Goal: Information Seeking & Learning: Learn about a topic

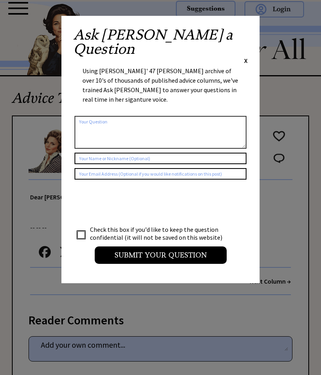
click at [244, 57] on span "X" at bounding box center [246, 61] width 4 height 8
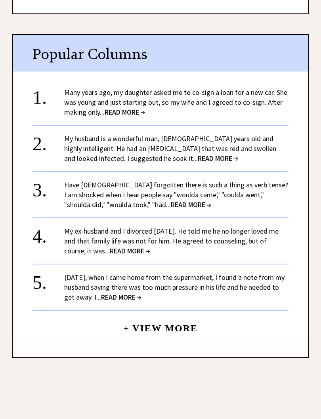
scroll to position [377, 0]
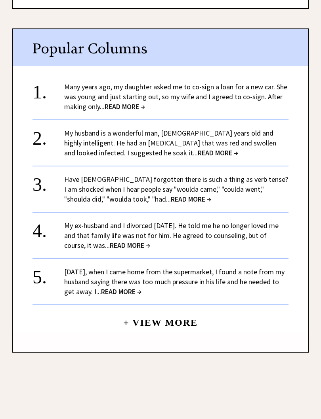
click at [142, 242] on span "READ MORE →" at bounding box center [130, 245] width 40 height 9
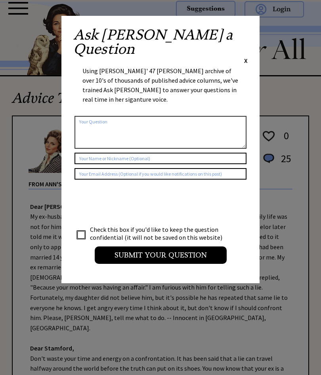
click at [245, 57] on span "X" at bounding box center [246, 61] width 4 height 8
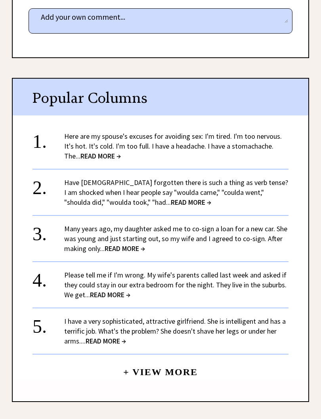
scroll to position [326, 0]
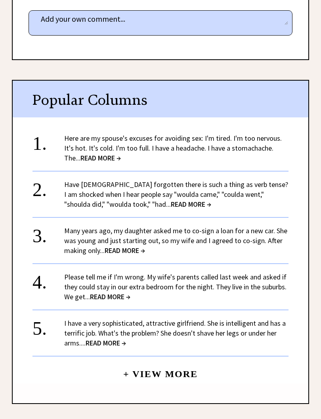
click at [116, 156] on span "READ MORE →" at bounding box center [100, 158] width 40 height 9
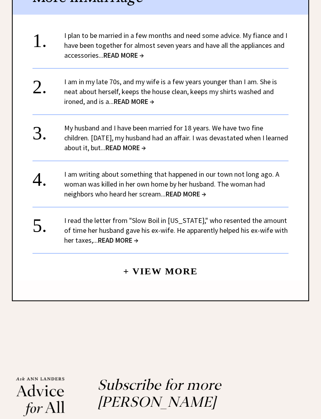
scroll to position [725, 0]
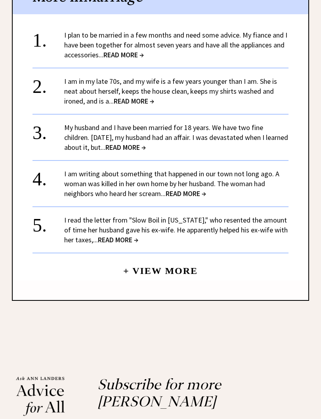
click at [126, 237] on span "READ MORE →" at bounding box center [118, 239] width 40 height 9
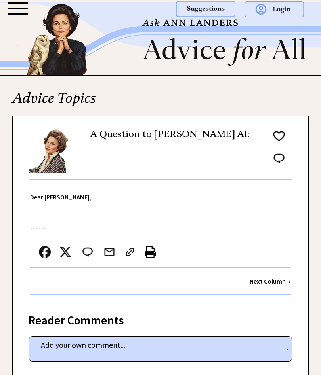
scroll to position [348, 0]
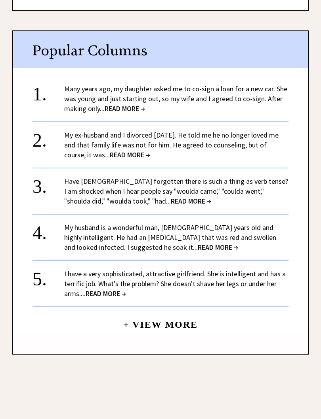
scroll to position [385, 0]
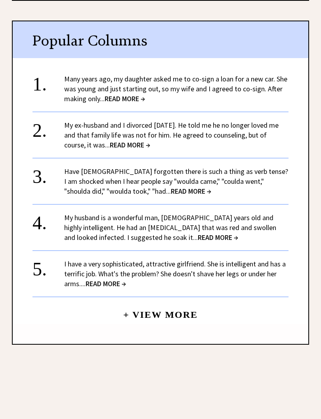
click at [135, 312] on link "+ View More" at bounding box center [160, 312] width 74 height 17
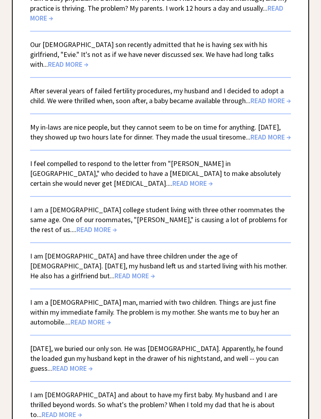
scroll to position [1913, 0]
